Goal: Task Accomplishment & Management: Use online tool/utility

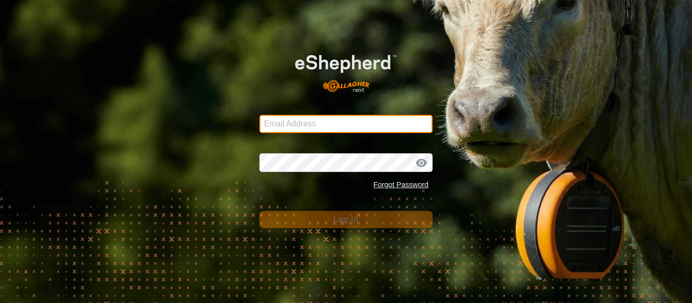
type input "lambornranch@gmail.com"
click at [364, 125] on input "lambornranch@gmail.com" at bounding box center [345, 124] width 173 height 18
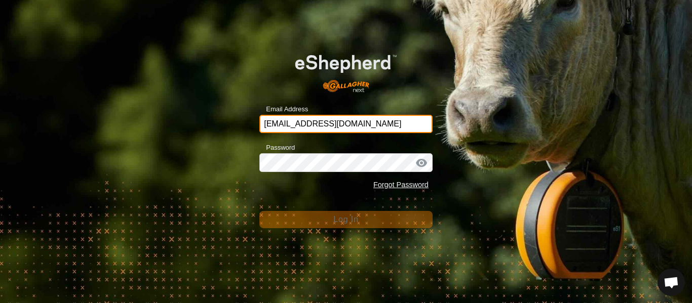
click at [370, 126] on input "lambornranch@gmail.com" at bounding box center [345, 124] width 173 height 18
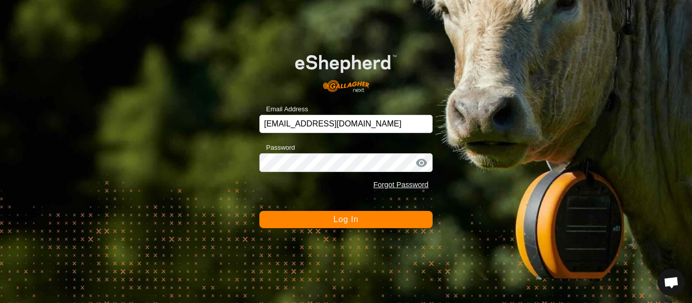
click at [345, 221] on span "Log In" at bounding box center [345, 219] width 25 height 9
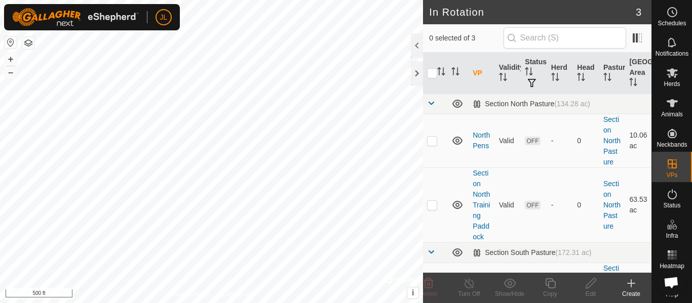
click at [631, 287] on icon at bounding box center [631, 283] width 12 height 12
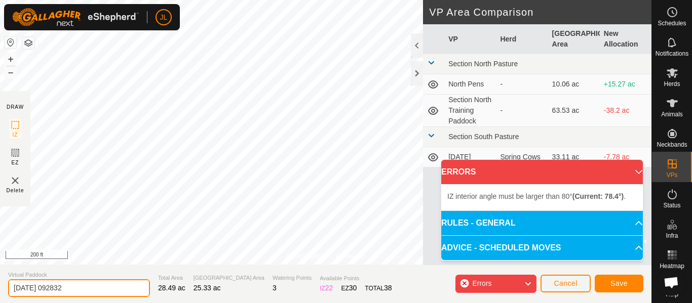
drag, startPoint x: 108, startPoint y: 290, endPoint x: 0, endPoint y: 288, distance: 108.4
click at [0, 289] on section "Virtual Paddock [DATE] 092832 Total Area 28.49 ac Grazing Area 25.33 ac Waterin…" at bounding box center [325, 284] width 651 height 38
type input "[DATE]"
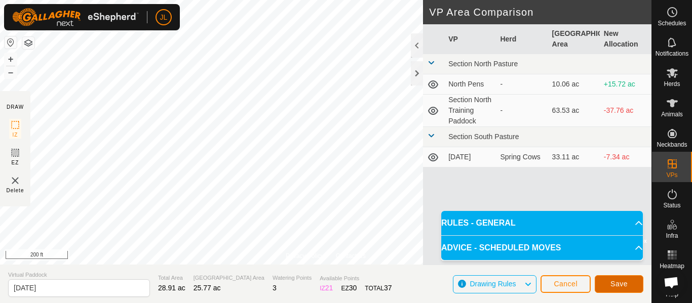
click at [620, 284] on span "Save" at bounding box center [618, 284] width 17 height 8
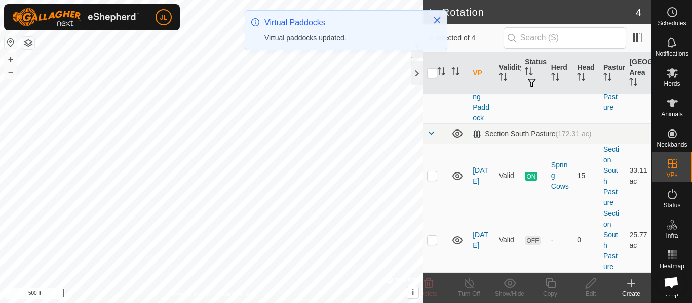
scroll to position [140, 0]
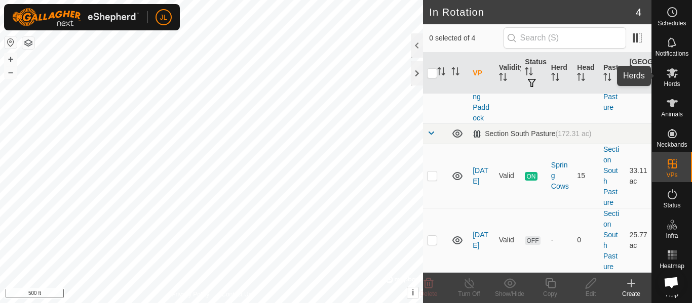
click at [673, 76] on icon at bounding box center [672, 73] width 12 height 12
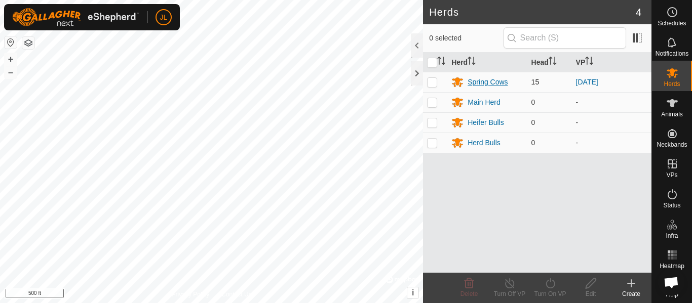
click at [481, 83] on div "Spring Cows" at bounding box center [487, 82] width 40 height 11
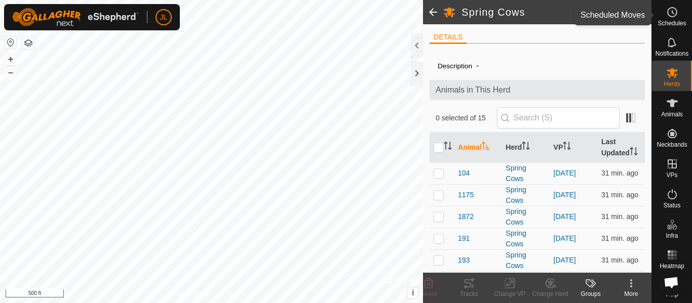
click at [672, 14] on icon at bounding box center [672, 12] width 12 height 12
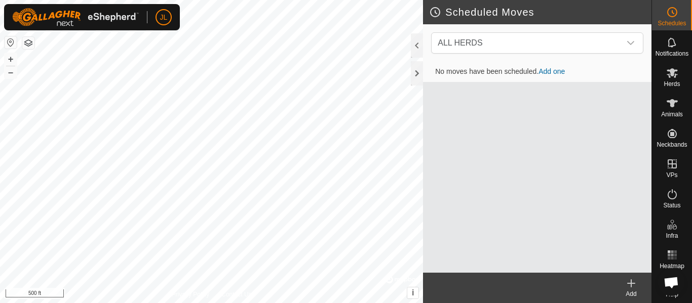
click at [548, 73] on link "Add one" at bounding box center [551, 71] width 26 height 8
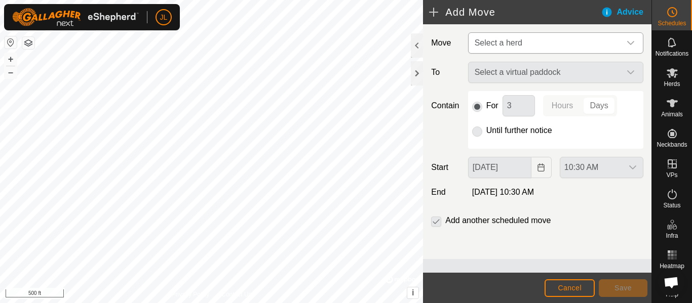
click at [633, 44] on icon "dropdown trigger" at bounding box center [630, 43] width 8 height 8
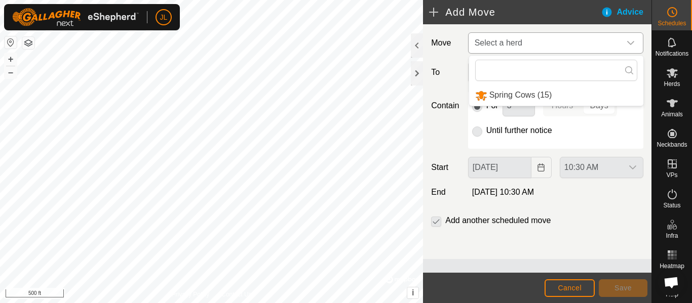
click at [543, 95] on li "Spring Cows (15)" at bounding box center [556, 95] width 174 height 21
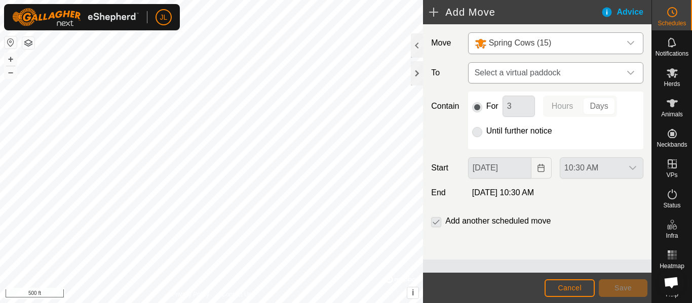
click at [630, 70] on icon "dropdown trigger" at bounding box center [630, 73] width 8 height 8
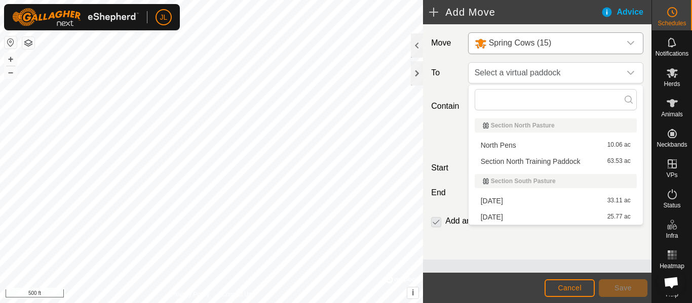
click at [498, 219] on li "[DATE] 25.77 ac" at bounding box center [555, 217] width 162 height 15
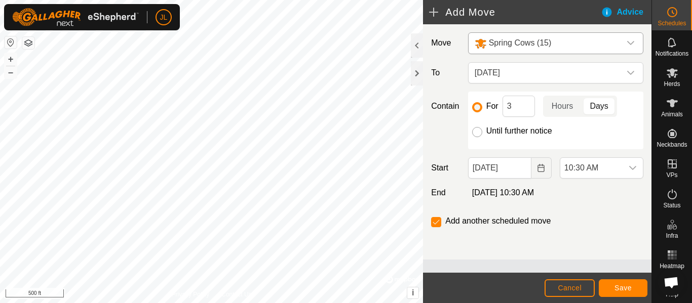
click at [475, 132] on input "Until further notice" at bounding box center [477, 132] width 10 height 10
radio input "true"
checkbox input "false"
click at [631, 286] on button "Save" at bounding box center [623, 289] width 49 height 18
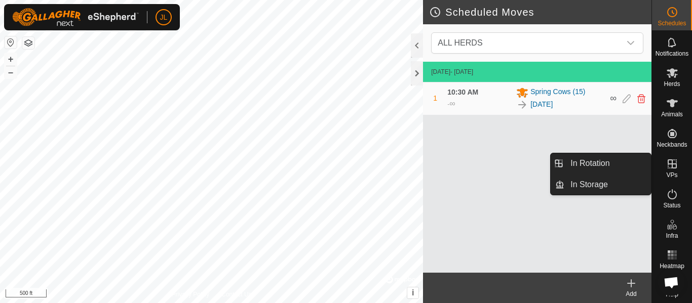
click at [676, 166] on icon at bounding box center [672, 164] width 12 height 12
click at [613, 164] on link "In Rotation" at bounding box center [607, 163] width 87 height 20
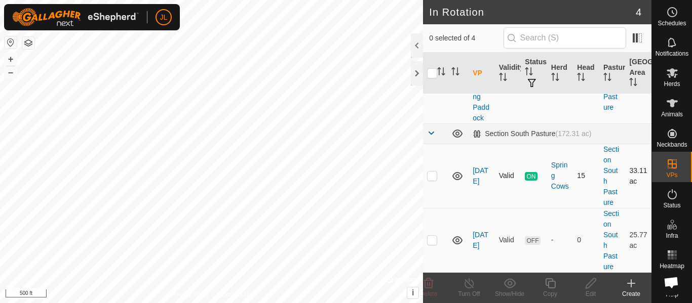
scroll to position [140, 0]
